Goal: Purchase product/service

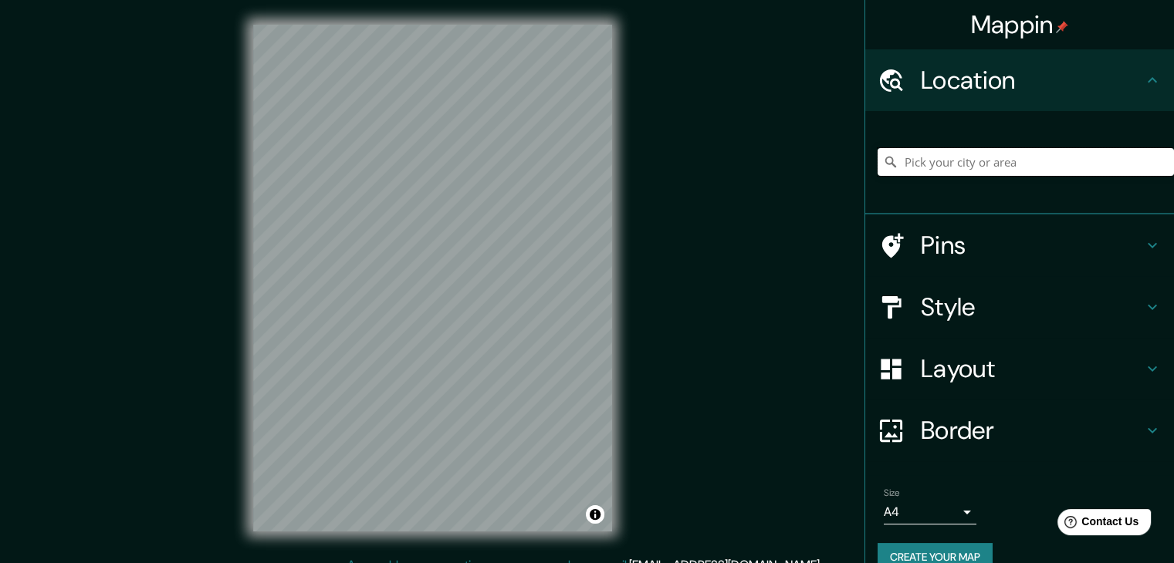
click at [967, 161] on input "Pick your city or area" at bounding box center [1025, 162] width 296 height 28
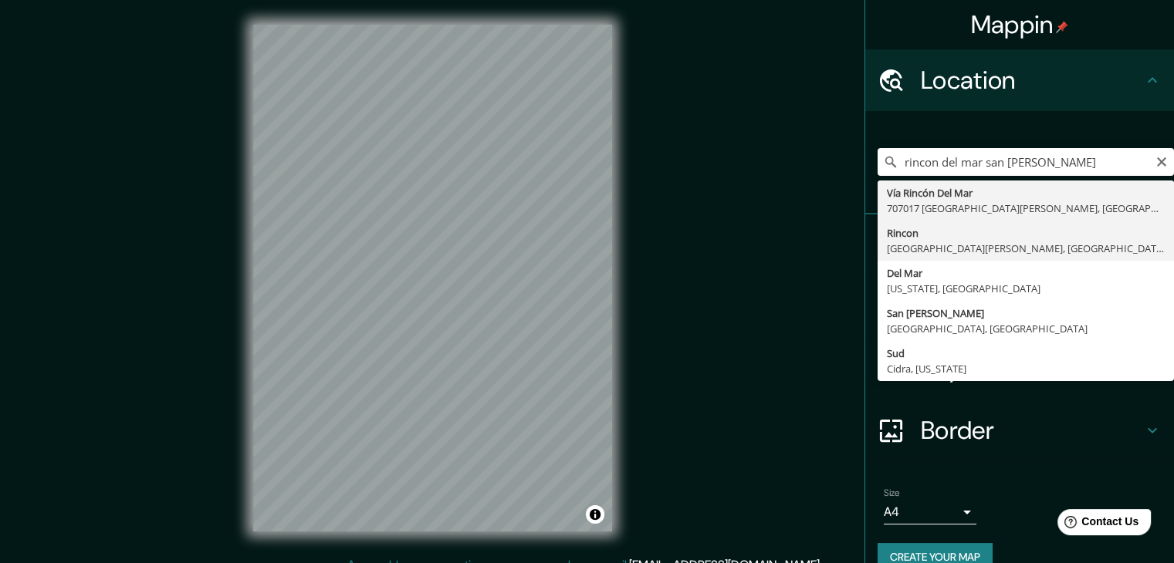
type input "Rincon, [GEOGRAPHIC_DATA][PERSON_NAME], [GEOGRAPHIC_DATA], [GEOGRAPHIC_DATA]"
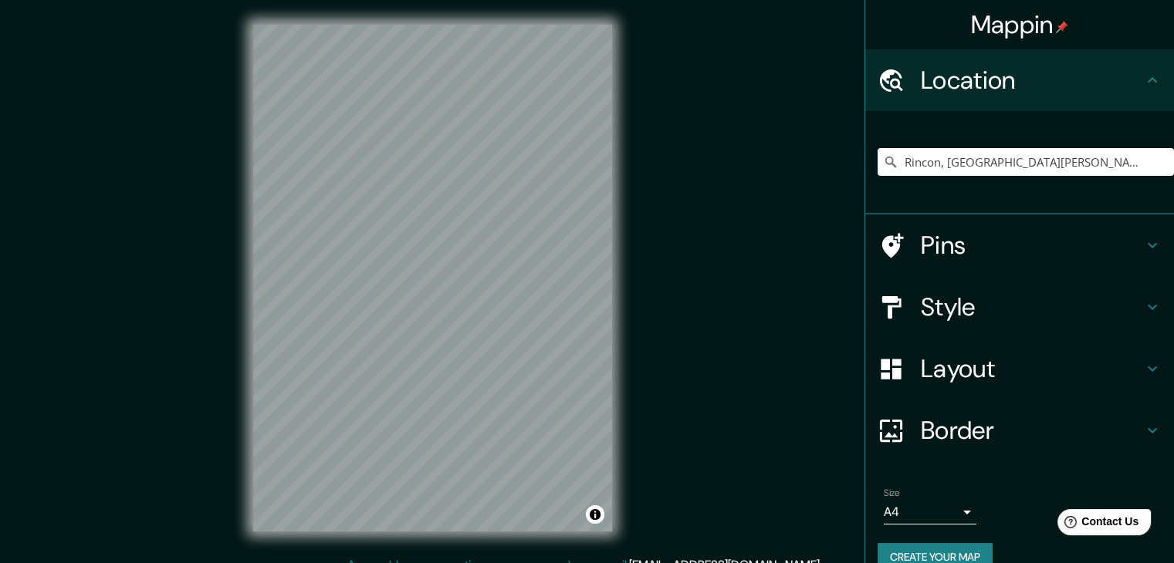
click at [791, 386] on div "Mappin Location [GEOGRAPHIC_DATA], [GEOGRAPHIC_DATA][PERSON_NAME], [GEOGRAPHIC_…" at bounding box center [587, 290] width 1174 height 581
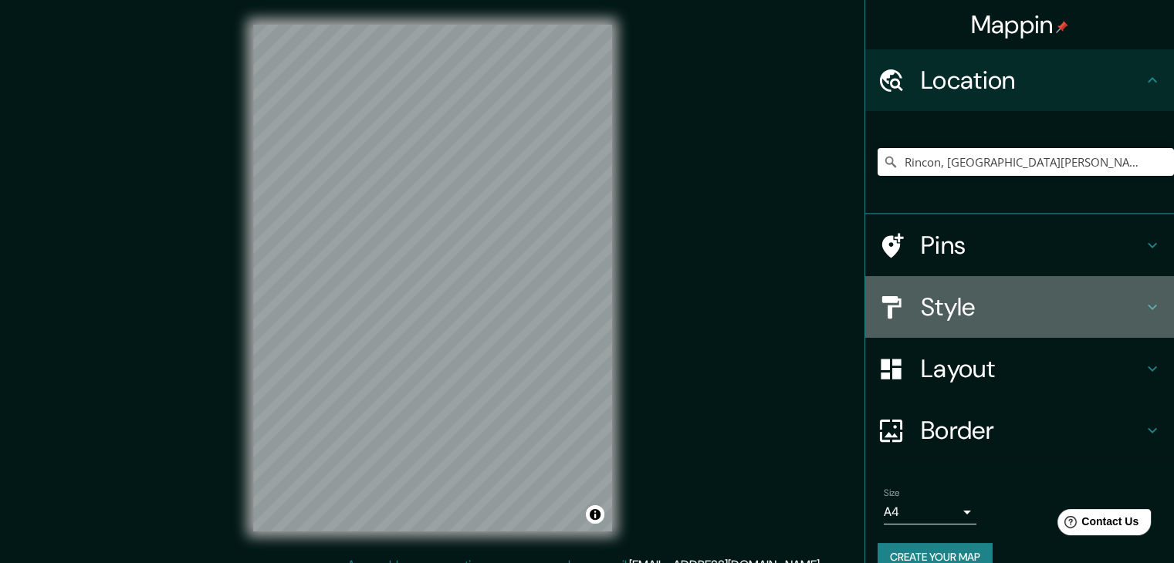
click at [1027, 317] on h4 "Style" at bounding box center [1032, 307] width 222 height 31
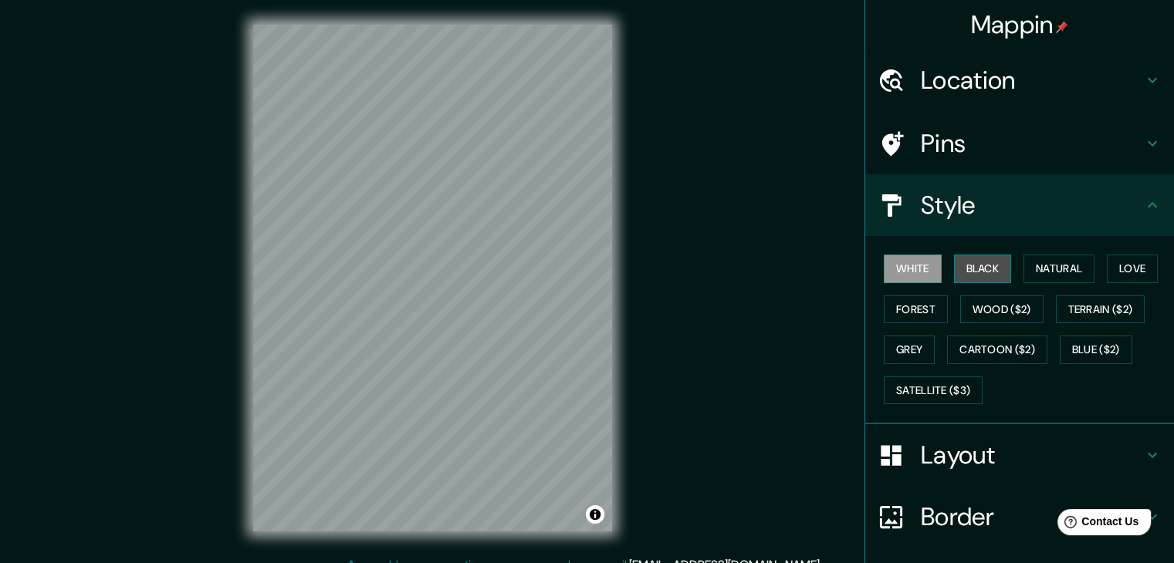
click at [978, 272] on button "Black" at bounding box center [983, 269] width 58 height 29
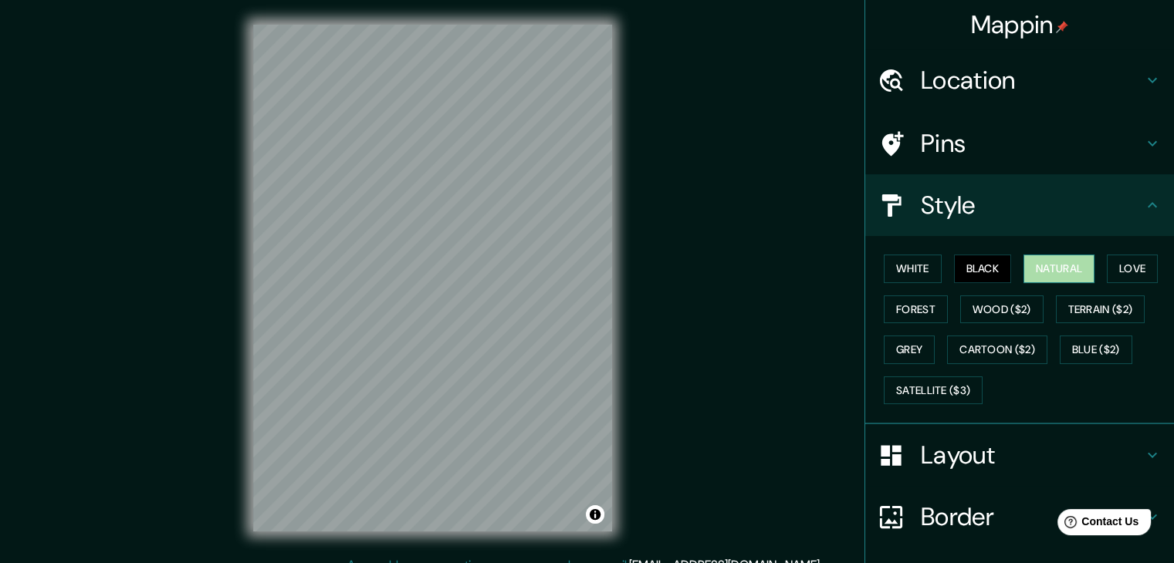
click at [1043, 272] on button "Natural" at bounding box center [1058, 269] width 71 height 29
click at [1107, 272] on button "Love" at bounding box center [1132, 269] width 51 height 29
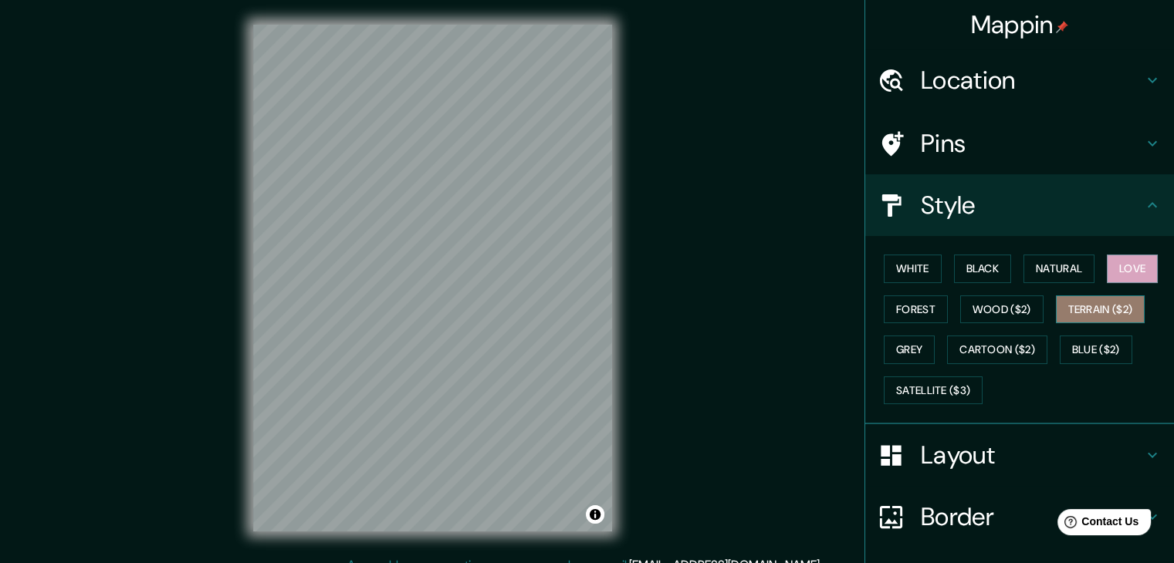
click at [1095, 318] on button "Terrain ($2)" at bounding box center [1101, 310] width 90 height 29
click at [904, 307] on button "Forest" at bounding box center [916, 310] width 64 height 29
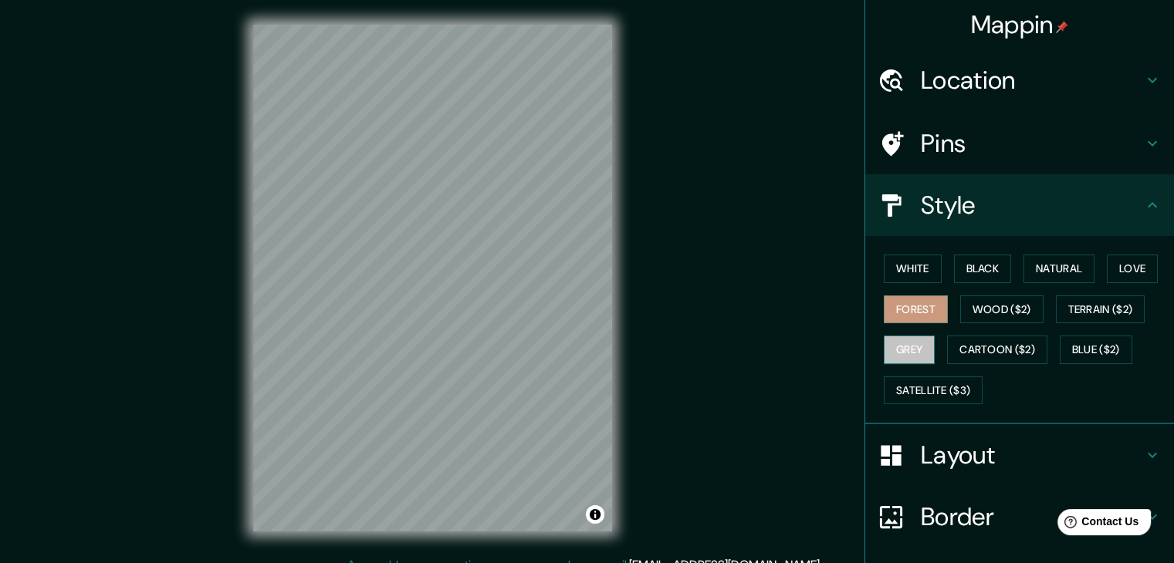
click at [897, 350] on button "Grey" at bounding box center [909, 350] width 51 height 29
click at [1076, 350] on button "Blue ($2)" at bounding box center [1095, 350] width 73 height 29
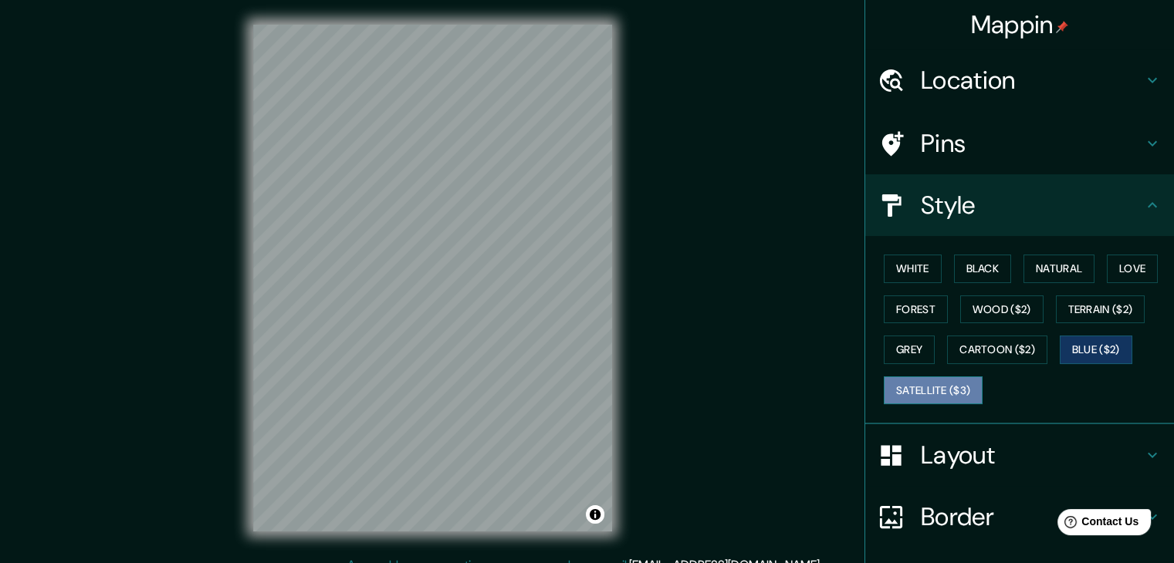
click at [942, 387] on button "Satellite ($3)" at bounding box center [933, 391] width 99 height 29
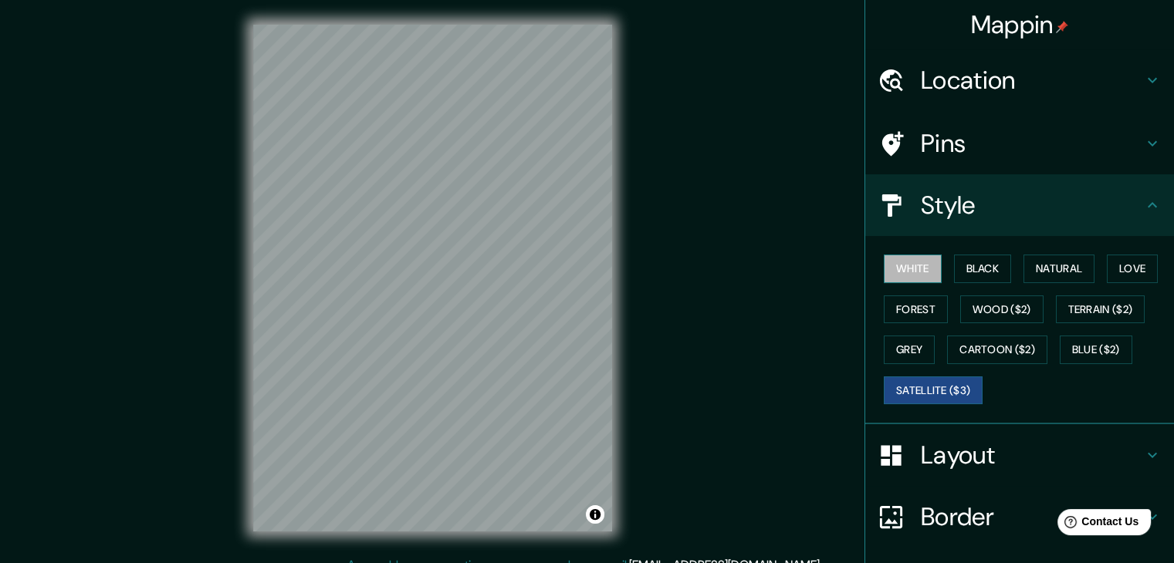
click at [910, 271] on button "White" at bounding box center [913, 269] width 58 height 29
click at [911, 390] on button "Satellite ($3)" at bounding box center [933, 391] width 99 height 29
